Goal: Ask a question

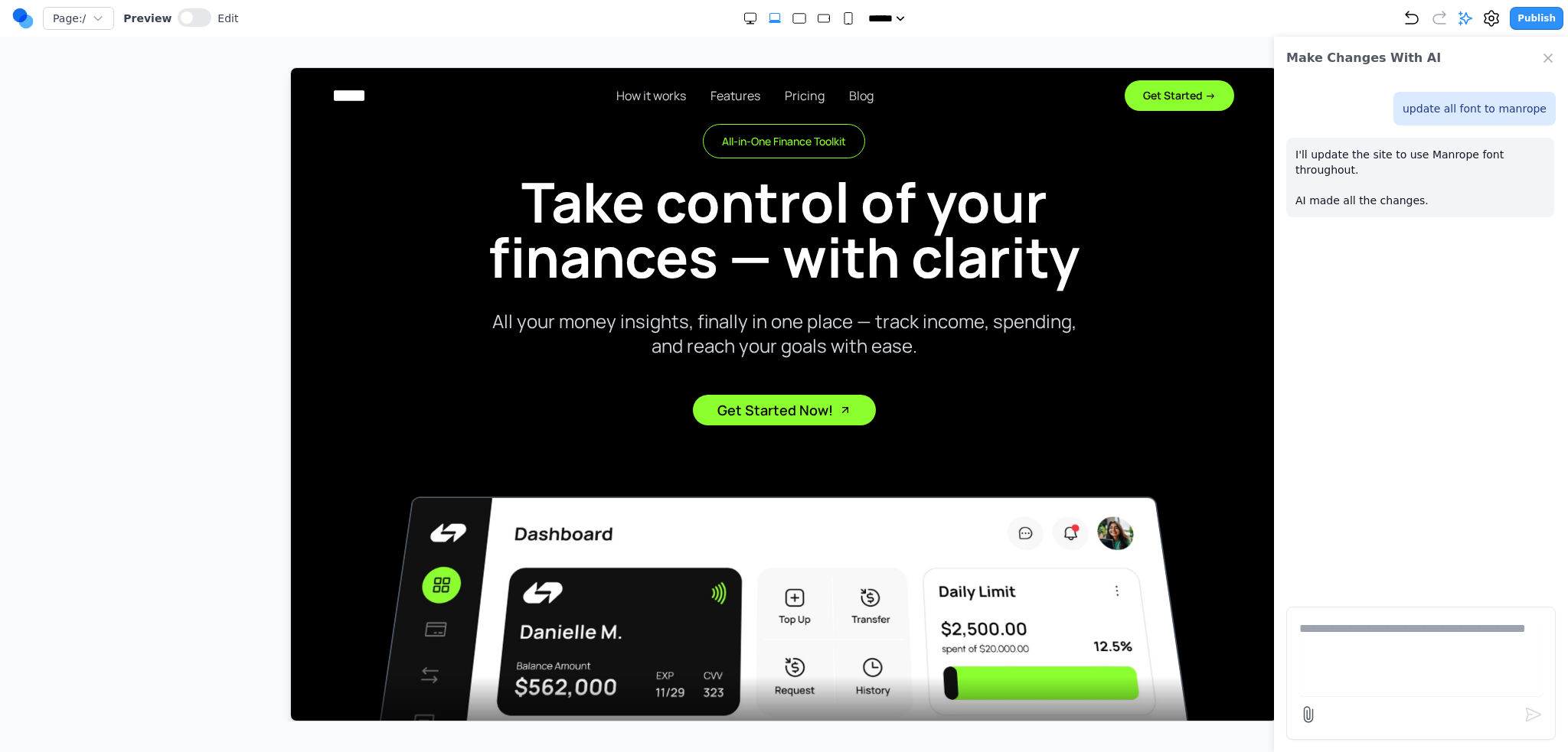
click at [906, 235] on h1 "Take control of your finances — with clarity" at bounding box center [783, 228] width 686 height 110
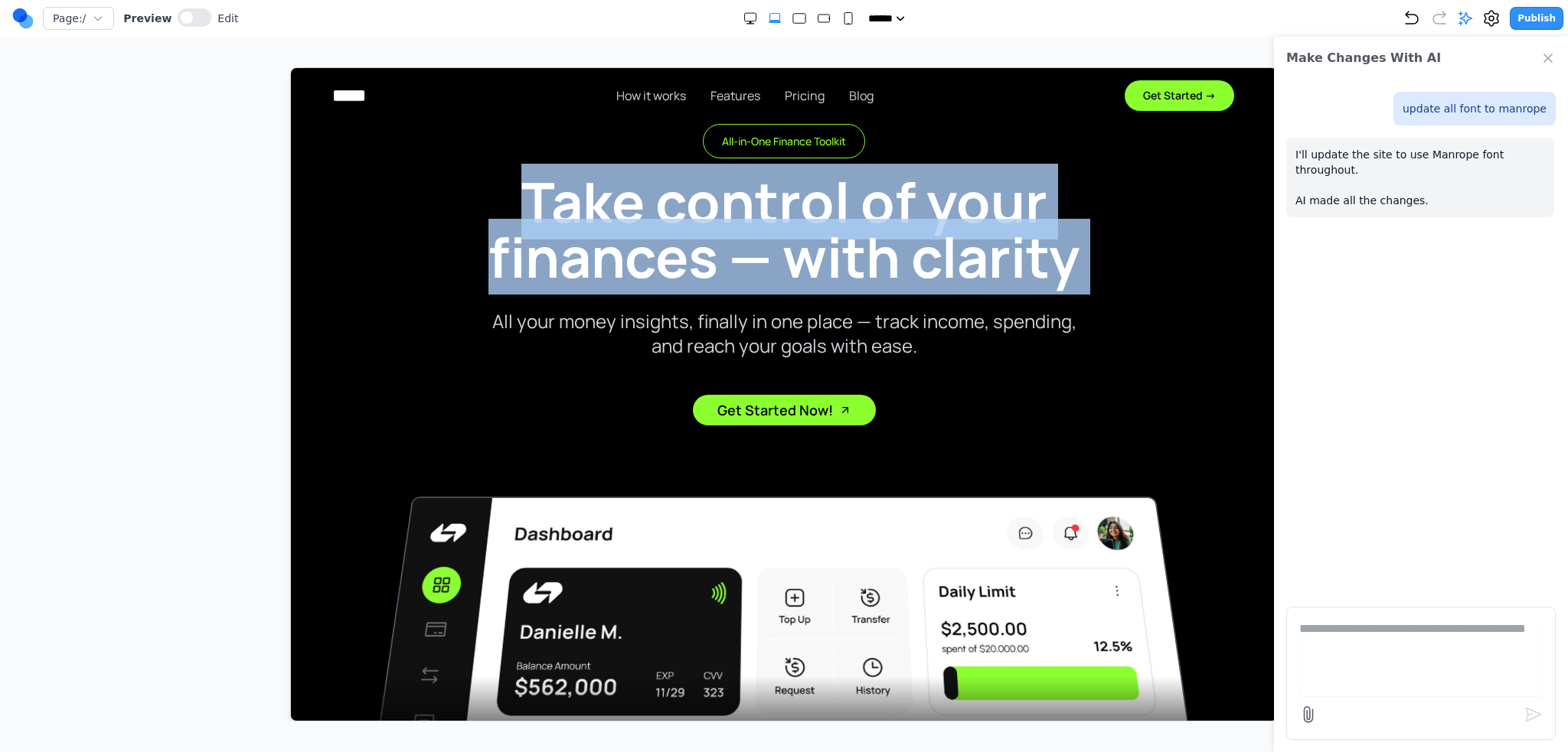
click at [906, 235] on h1 "Take control of your finances — with clarity" at bounding box center [783, 228] width 686 height 110
click at [854, 101] on link "Blog" at bounding box center [861, 95] width 24 height 19
click at [860, 88] on link "Blog" at bounding box center [861, 95] width 24 height 19
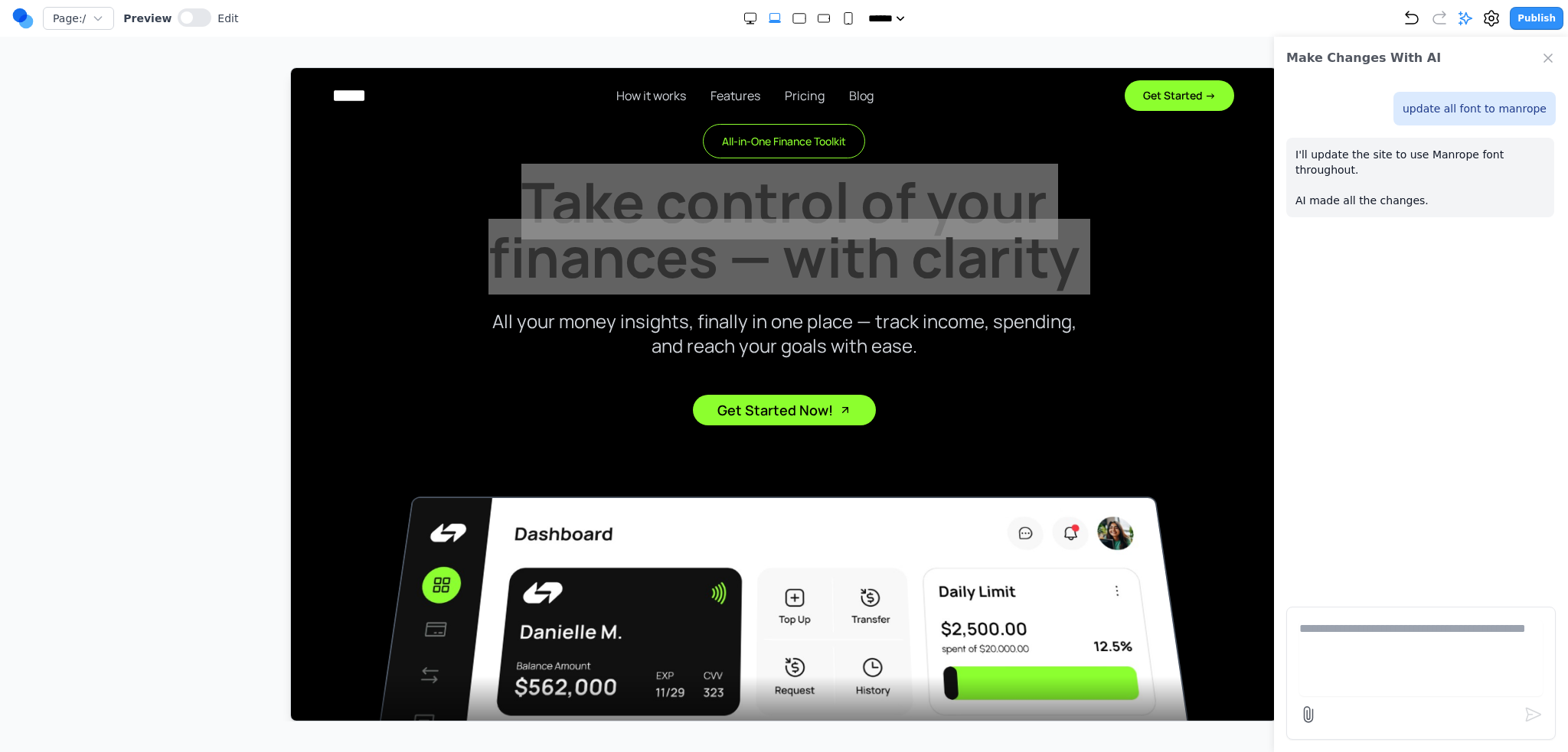
click at [1440, 298] on div "update all font to manrope I'll update the site to use Manrope font throughout.…" at bounding box center [1420, 337] width 294 height 515
click at [1426, 385] on div "update all font to manrope I'll update the site to use Manrope font throughout.…" at bounding box center [1420, 337] width 294 height 515
click at [1365, 665] on textarea at bounding box center [1420, 657] width 244 height 76
paste textarea "*"
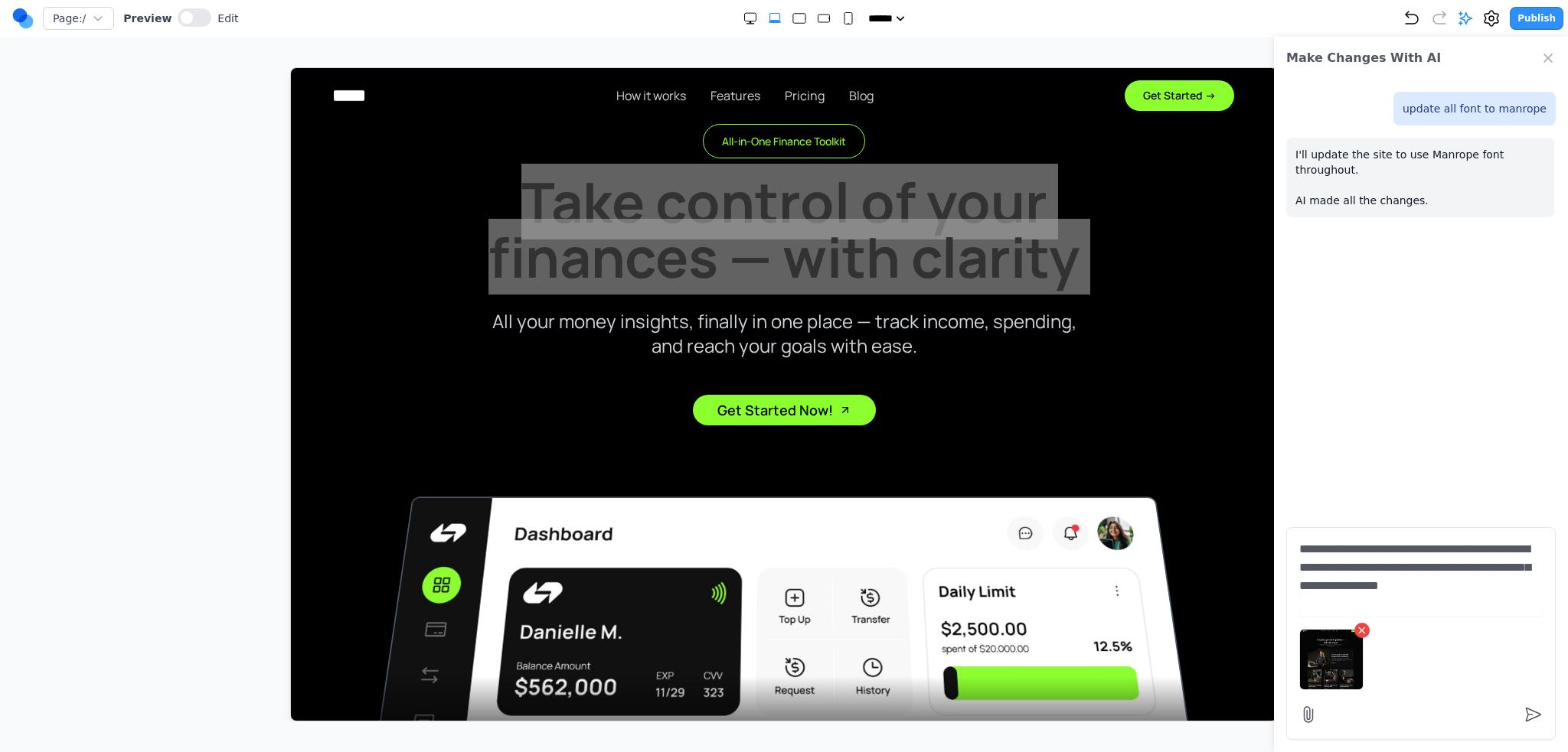
type textarea "**********"
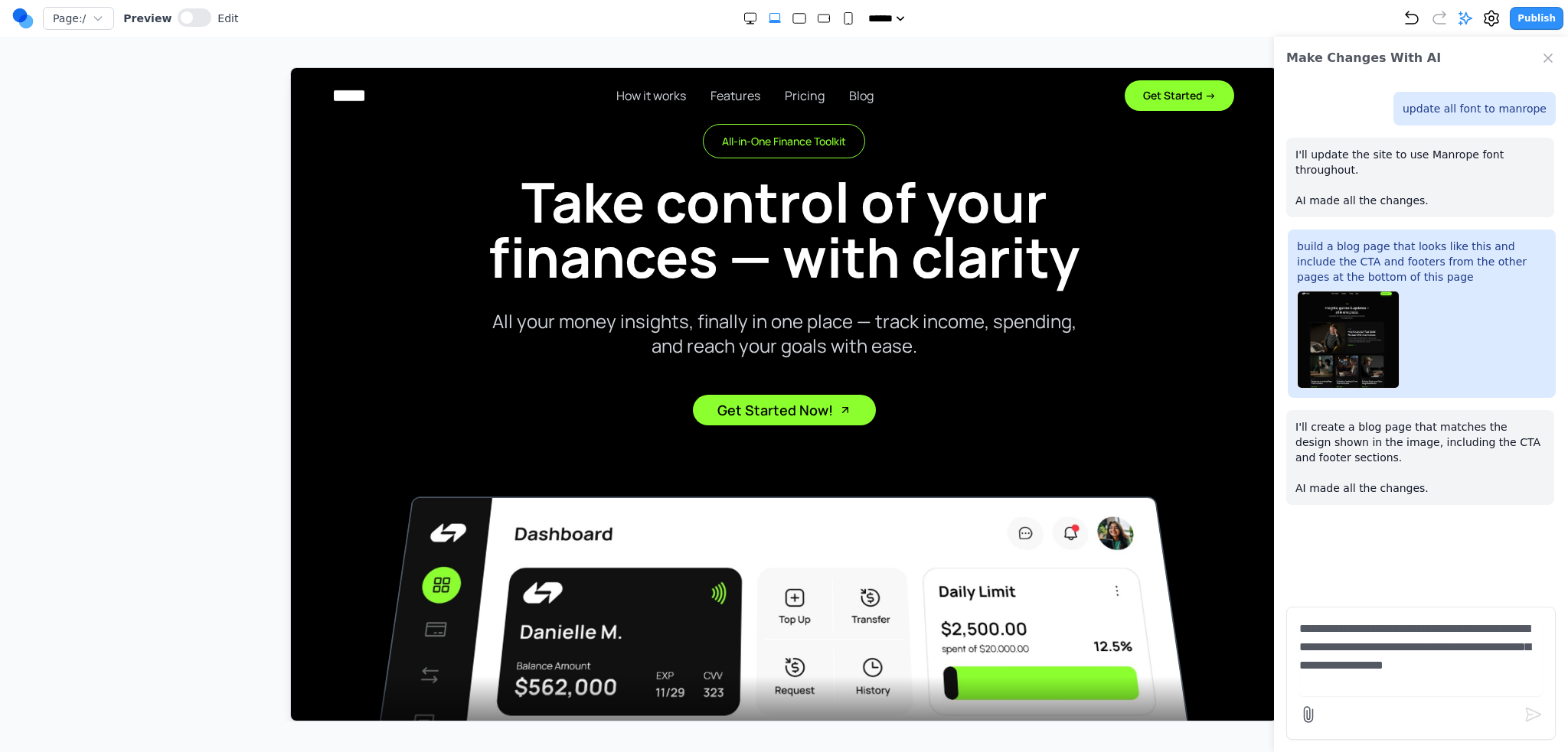
click at [1041, 15] on div "***** ***** ****** ****** ******" at bounding box center [820, 18] width 1164 height 15
drag, startPoint x: 14, startPoint y: 14, endPoint x: 26, endPoint y: 2, distance: 17.0
click at [14, 14] on circle at bounding box center [20, 15] width 14 height 14
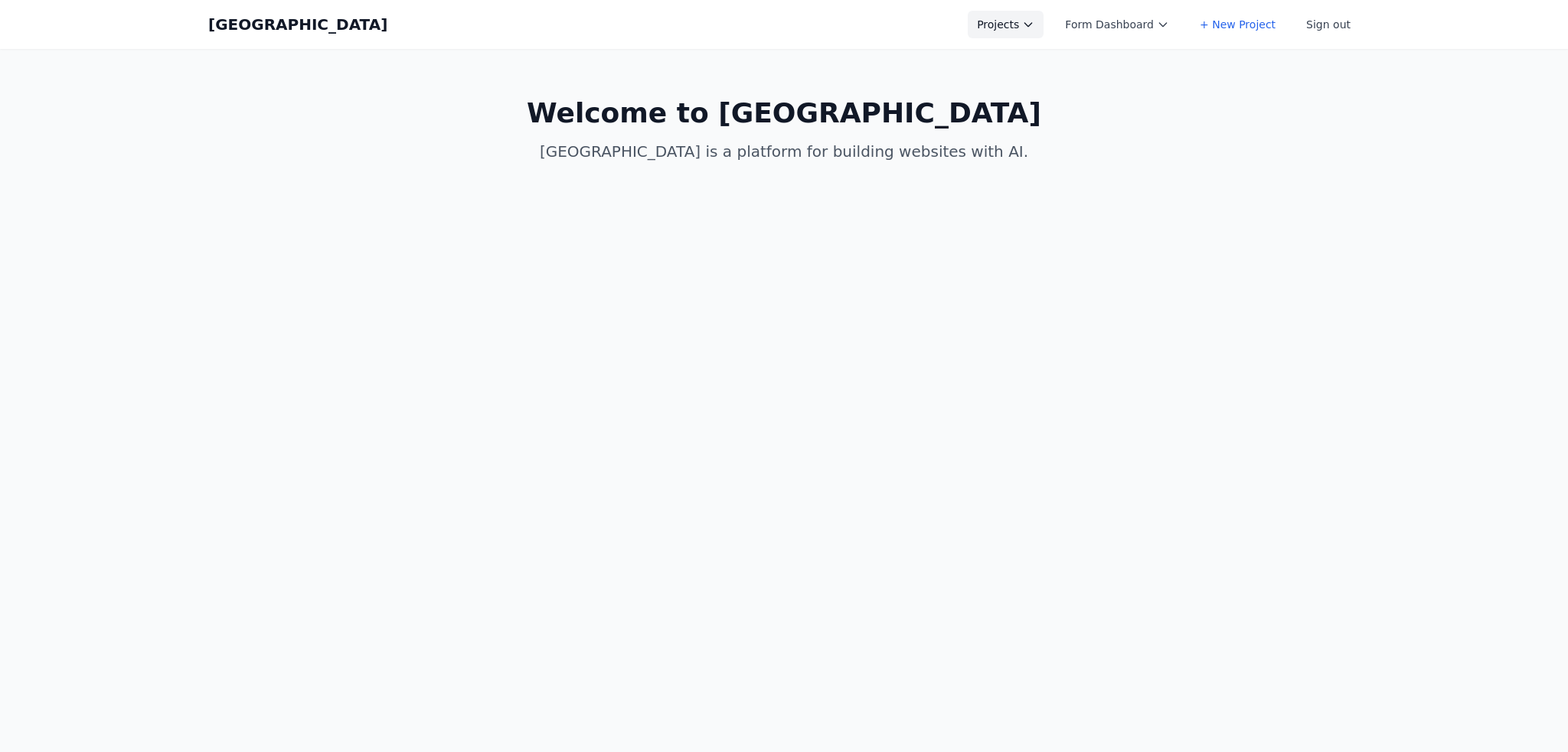
click at [1026, 24] on button "Projects" at bounding box center [1006, 24] width 76 height 27
click at [1039, 107] on link "Design Arena Loopwork Test" at bounding box center [1053, 112] width 171 height 43
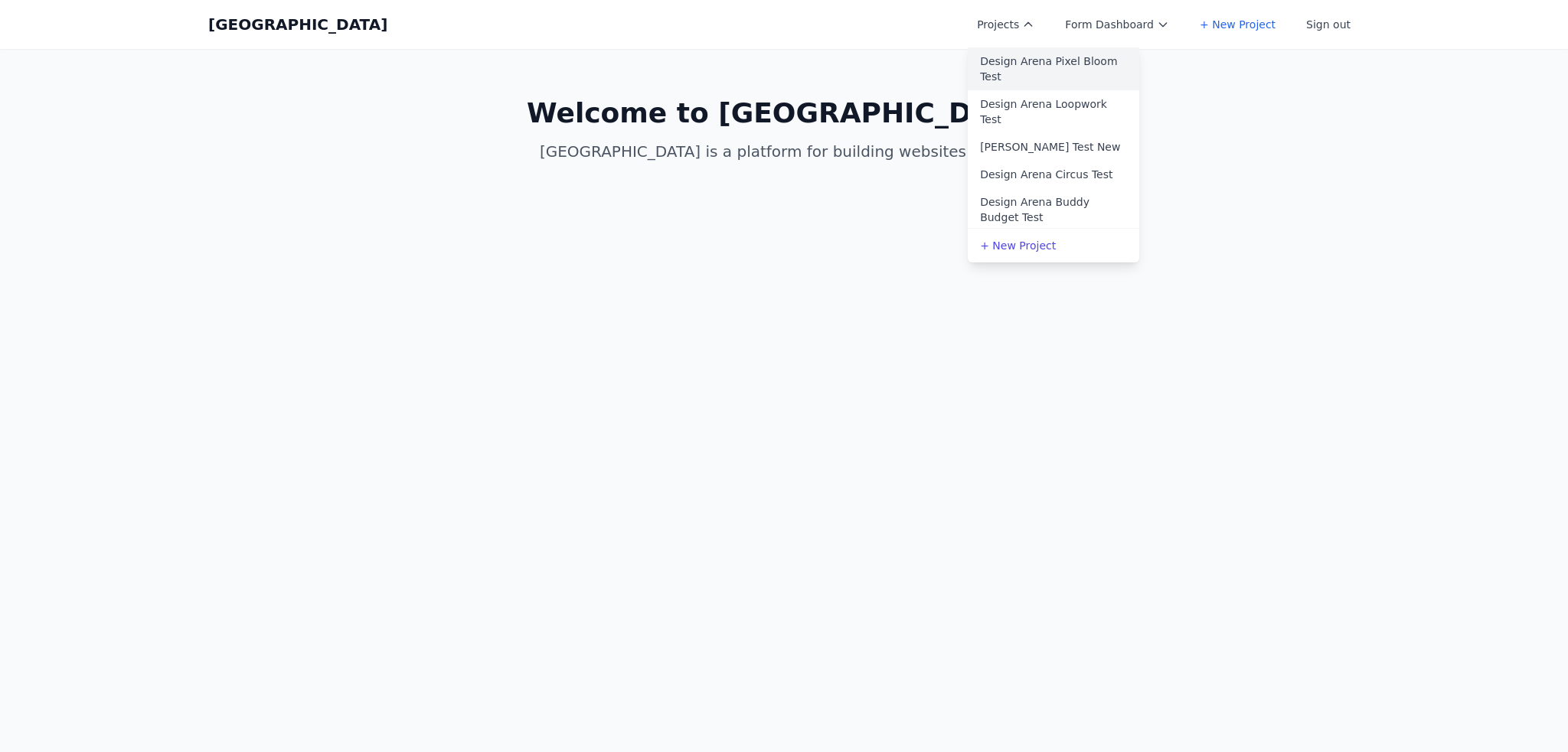
click at [1044, 69] on link "Design Arena Pixel Bloom Test" at bounding box center [1053, 69] width 171 height 43
click at [1057, 161] on link "Design Arena Circus Test" at bounding box center [1053, 174] width 171 height 27
click at [1067, 188] on link "Design Arena Buddy Budget Test" at bounding box center [1053, 210] width 171 height 43
